Goal: Contribute content

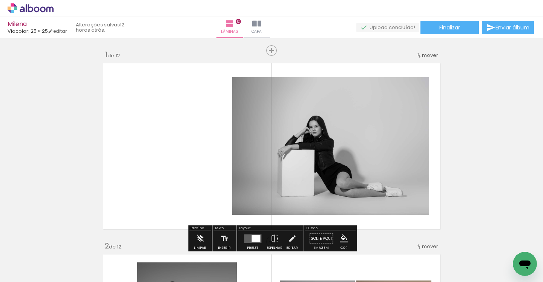
scroll to position [450, 0]
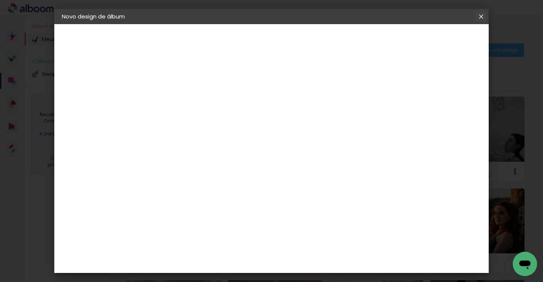
click at [483, 15] on iron-icon at bounding box center [481, 17] width 9 height 8
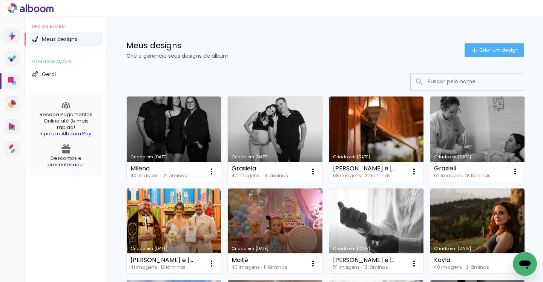
click at [192, 202] on link "Criado em [DATE]" at bounding box center [174, 231] width 94 height 85
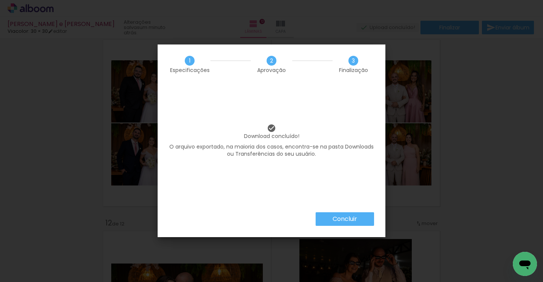
scroll to position [7489, 0]
click at [0, 0] on slot "Concluir" at bounding box center [0, 0] width 0 height 0
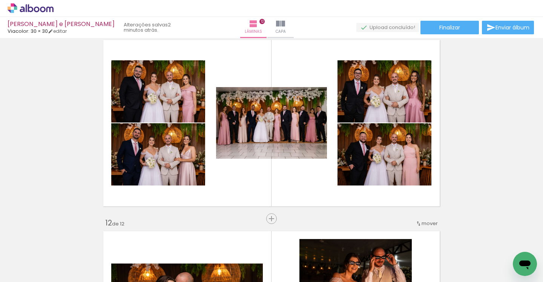
scroll to position [7489, 0]
